Goal: Task Accomplishment & Management: Use online tool/utility

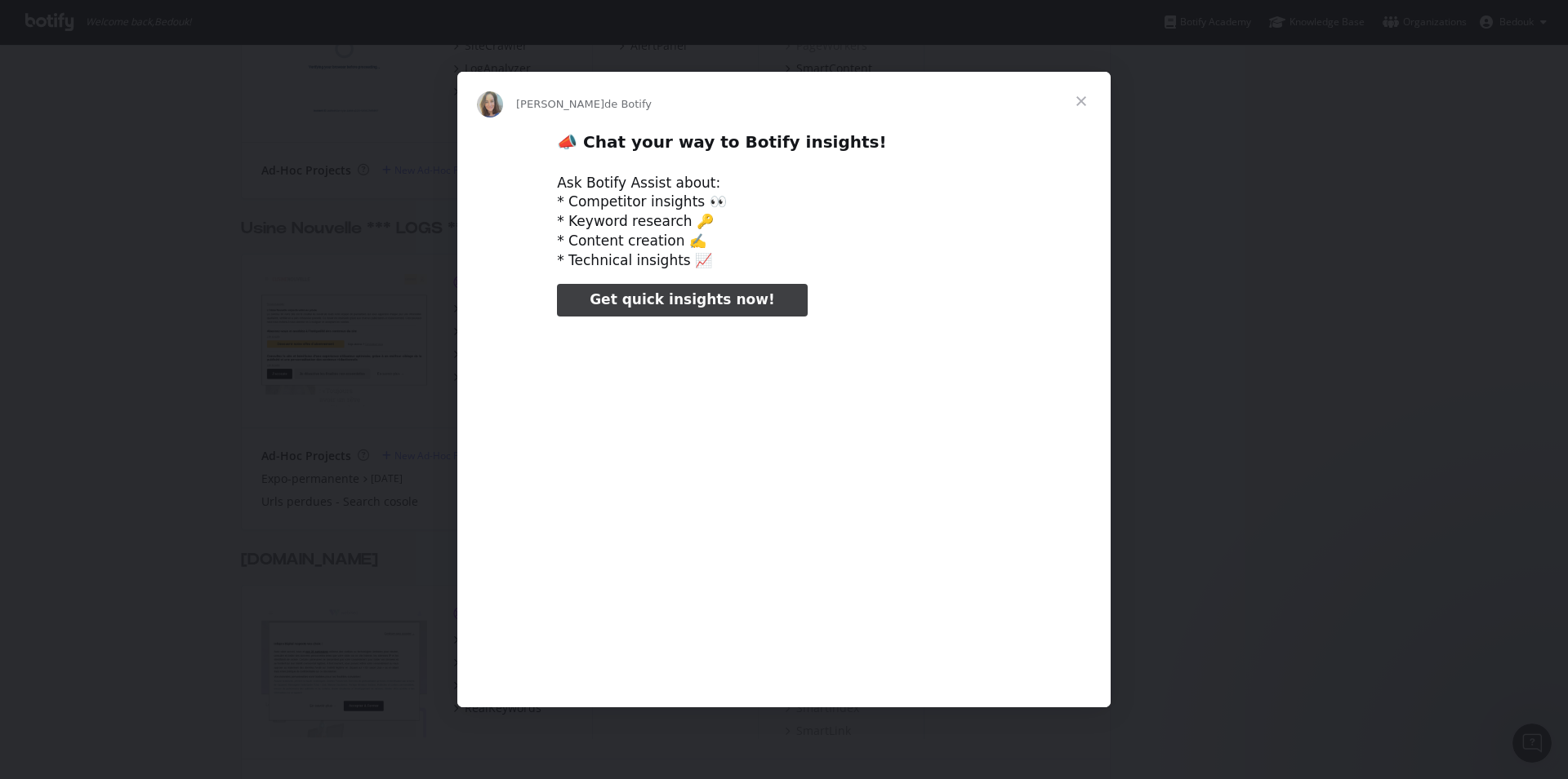
type input "483333"
click at [1083, 98] on span "Fermer" at bounding box center [1081, 101] width 58 height 58
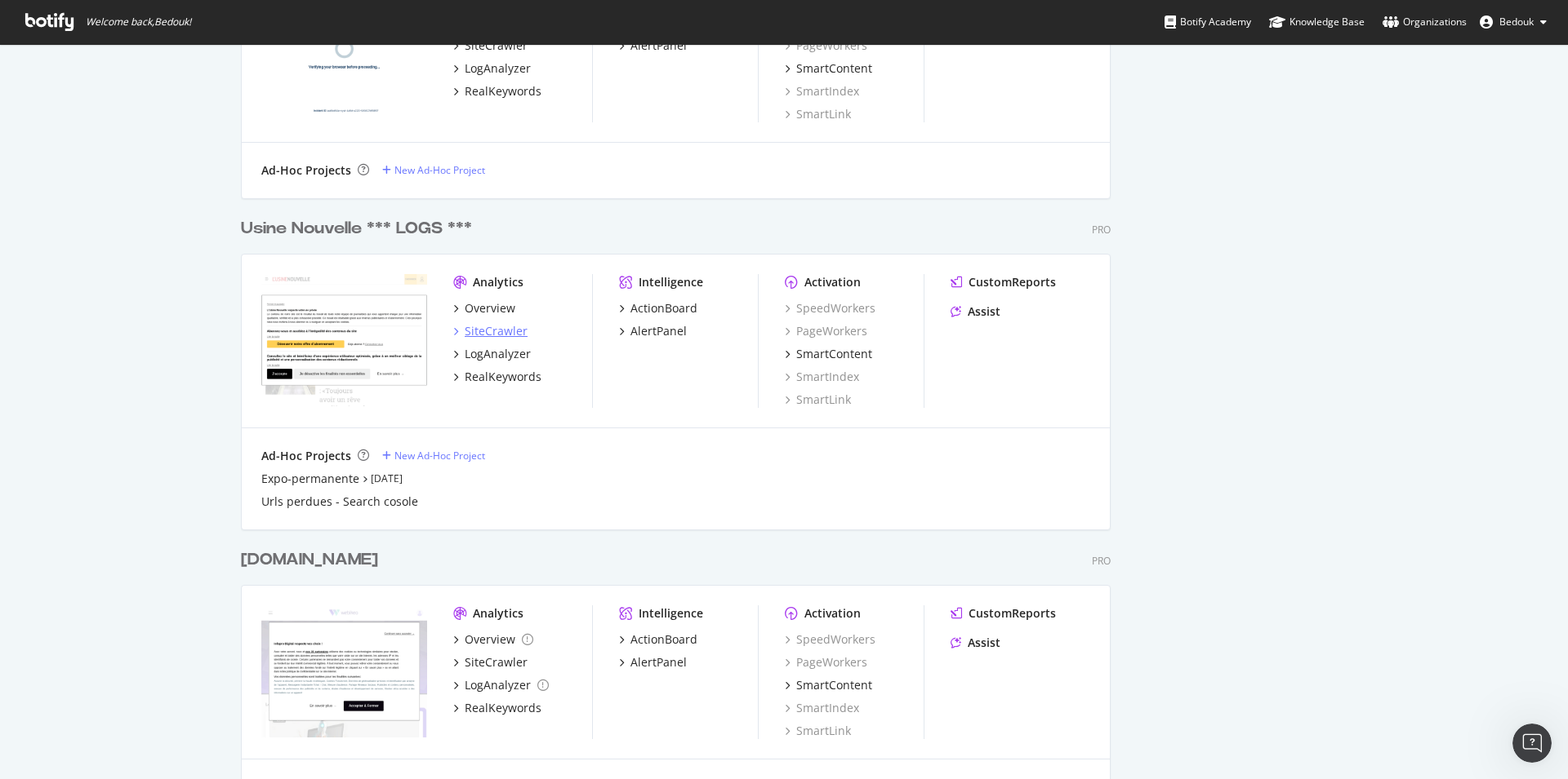
click at [491, 331] on div "SiteCrawler" at bounding box center [496, 331] width 63 height 17
